Goal: Task Accomplishment & Management: Use online tool/utility

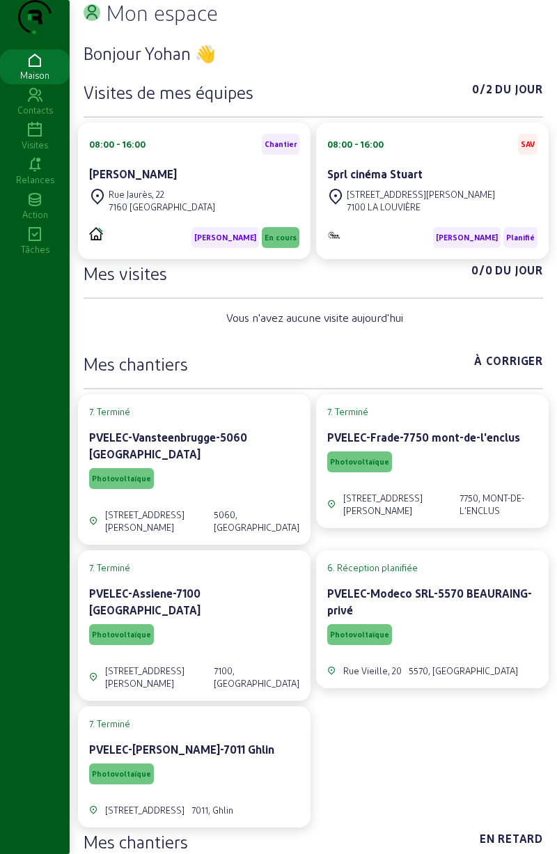
click at [30, 243] on icon at bounding box center [35, 234] width 70 height 17
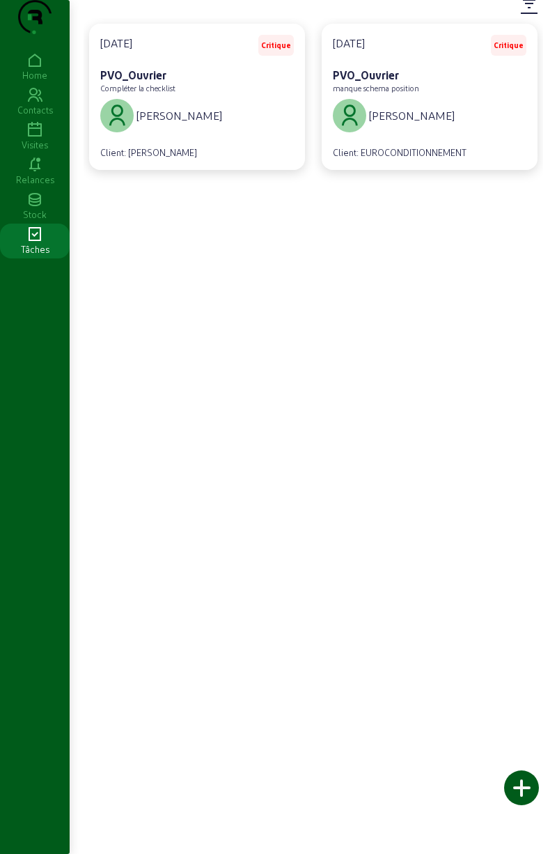
scroll to position [130, 0]
